Goal: Find specific page/section: Find specific page/section

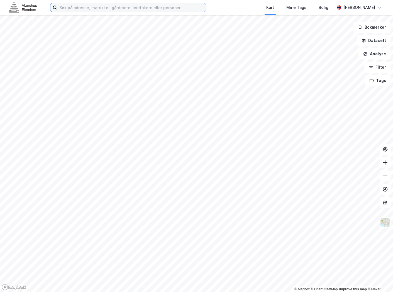
click at [177, 11] on input at bounding box center [131, 7] width 149 height 8
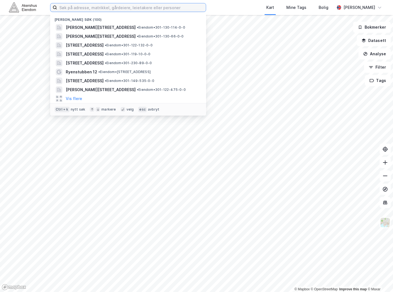
paste input "[STREET_ADDRESS]"
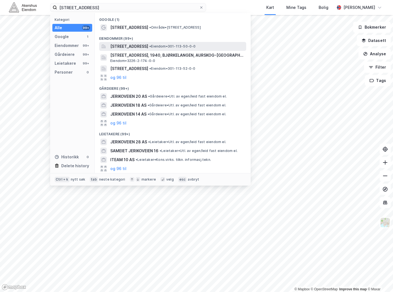
click at [148, 48] on span "[STREET_ADDRESS]" at bounding box center [129, 46] width 38 height 7
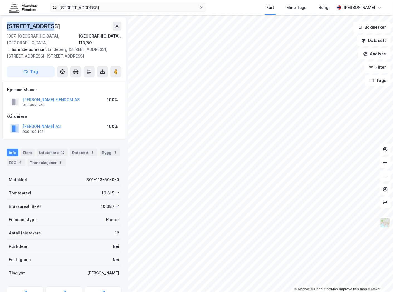
drag, startPoint x: 46, startPoint y: 26, endPoint x: 3, endPoint y: 27, distance: 42.9
click at [3, 27] on div "[STREET_ADDRESS], 113/50 Tilhørende adresser: Lindeberg [STREET_ADDRESS], [STRE…" at bounding box center [64, 49] width 124 height 65
copy div "[STREET_ADDRESS]"
drag, startPoint x: 92, startPoint y: 43, endPoint x: 46, endPoint y: 43, distance: 45.9
click at [46, 46] on div "Tilhørende adresser: [STREET_ADDRESS], [STREET_ADDRESS], [STREET_ADDRESS]" at bounding box center [62, 52] width 110 height 13
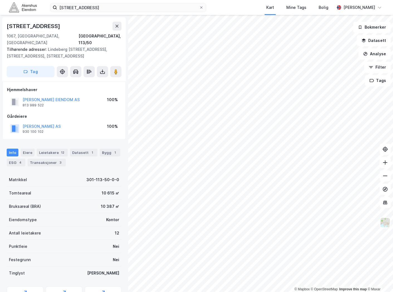
click at [77, 51] on div "Tilhørende adresser: [STREET_ADDRESS], [STREET_ADDRESS], [STREET_ADDRESS]" at bounding box center [62, 52] width 110 height 13
drag, startPoint x: 92, startPoint y: 42, endPoint x: 46, endPoint y: 42, distance: 45.9
click at [46, 46] on div "Tilhørende adresser: [STREET_ADDRESS], [STREET_ADDRESS], [STREET_ADDRESS]" at bounding box center [62, 52] width 110 height 13
copy div "Lindeberg [STREET_ADDRESS]"
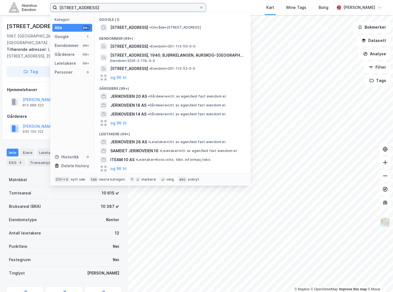
drag, startPoint x: 113, startPoint y: 4, endPoint x: -2, endPoint y: 17, distance: 115.7
click at [0, 17] on html "Jerikoveien 10 A Kategori Alle 99+ Google 1 Eiendommer 99+ Gårdeiere 99+ Leieta…" at bounding box center [196, 146] width 393 height 292
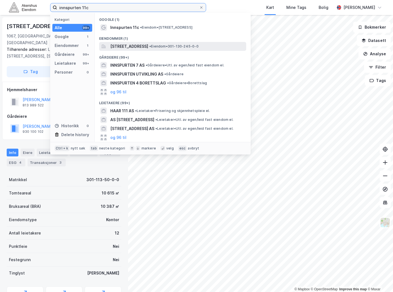
type input "innspurten 11c"
click at [148, 45] on span "[STREET_ADDRESS]" at bounding box center [129, 46] width 38 height 7
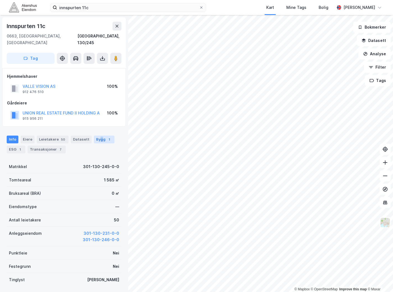
click at [97, 136] on div "Bygg 1" at bounding box center [104, 140] width 21 height 8
